Goal: Task Accomplishment & Management: Manage account settings

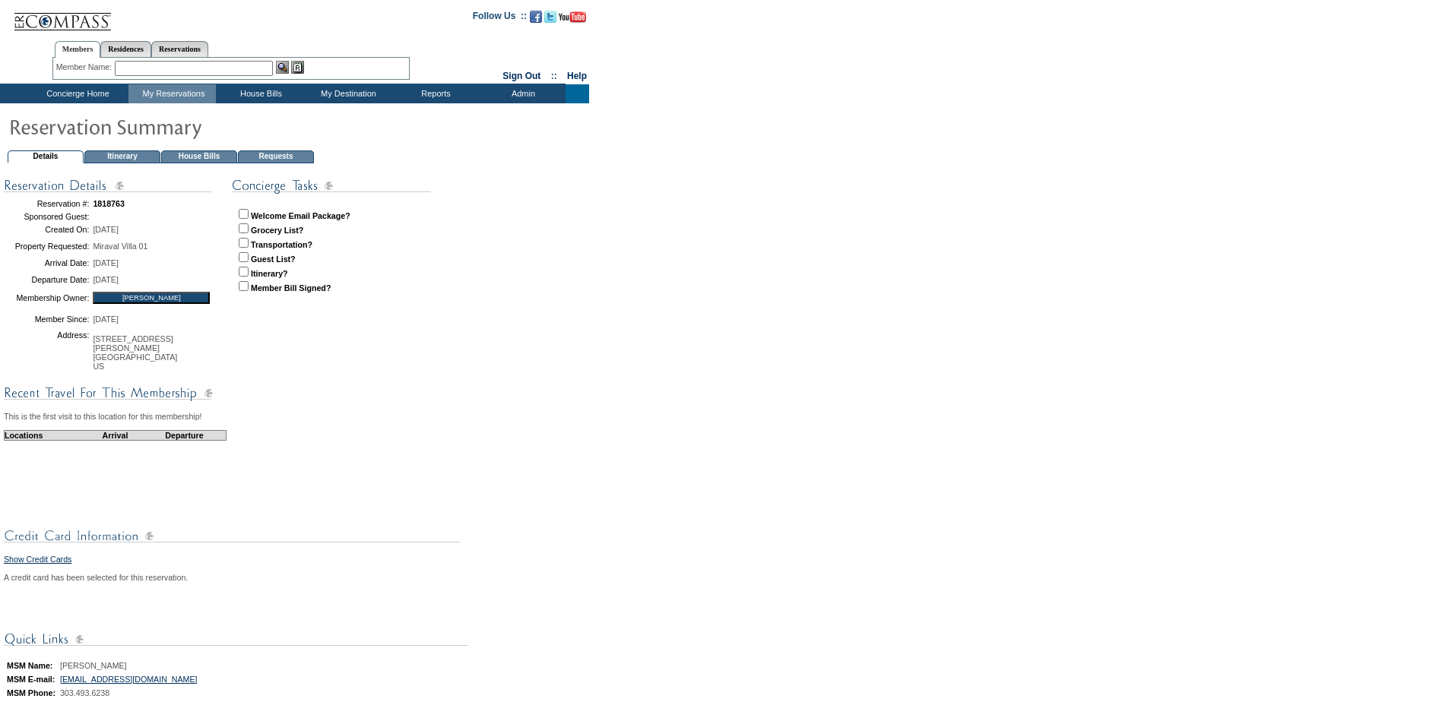
click at [246, 214] on input "checkbox" at bounding box center [244, 214] width 10 height 10
checkbox input "true"
click at [296, 389] on table "Reservation #: 1818763 Sponsored Guest: Created On: [DATE] Property Requested: …" at bounding box center [235, 342] width 462 height 332
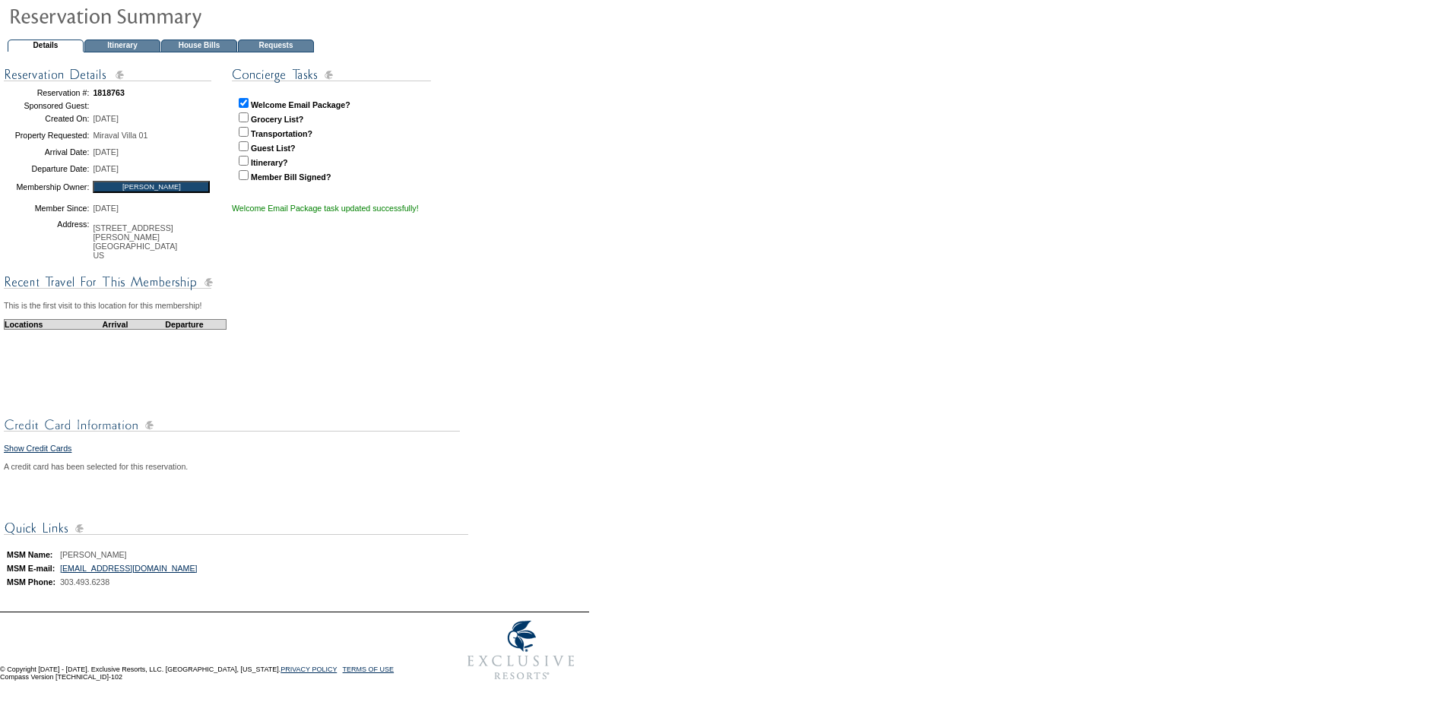
scroll to position [135, 0]
drag, startPoint x: 200, startPoint y: 567, endPoint x: 68, endPoint y: 563, distance: 131.6
click at [68, 563] on td "MSM Name: [PERSON_NAME] MSM E-mail: [EMAIL_ADDRESS][DOMAIN_NAME] MSM Phone: 303…" at bounding box center [295, 563] width 582 height 89
drag, startPoint x: 68, startPoint y: 563, endPoint x: 189, endPoint y: 593, distance: 124.6
click at [189, 593] on td "MSM Name: [PERSON_NAME] MSM E-mail: [EMAIL_ADDRESS][DOMAIN_NAME] MSM Phone: 303…" at bounding box center [295, 563] width 582 height 89
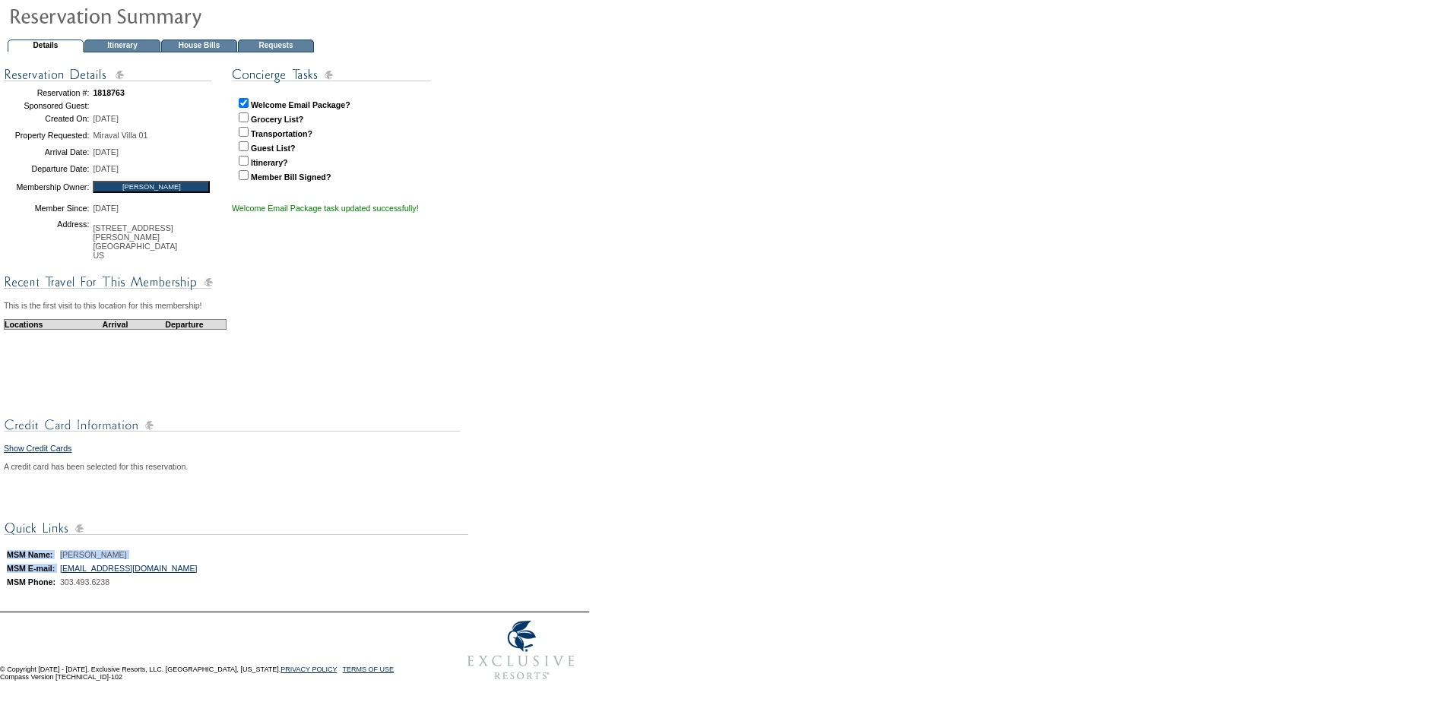
drag, startPoint x: 212, startPoint y: 569, endPoint x: 65, endPoint y: 570, distance: 146.7
click at [65, 570] on td "MSM Name: [PERSON_NAME] MSM E-mail: [EMAIL_ADDRESS][DOMAIN_NAME] MSM Phone: 303…" at bounding box center [295, 563] width 582 height 89
drag, startPoint x: 65, startPoint y: 570, endPoint x: 165, endPoint y: 543, distance: 103.3
click at [165, 547] on table "MSM Name: [PERSON_NAME] MSM E-mail: [EMAIL_ADDRESS][DOMAIN_NAME] MSM Phone: 303…" at bounding box center [102, 568] width 197 height 43
